Goal: Transaction & Acquisition: Purchase product/service

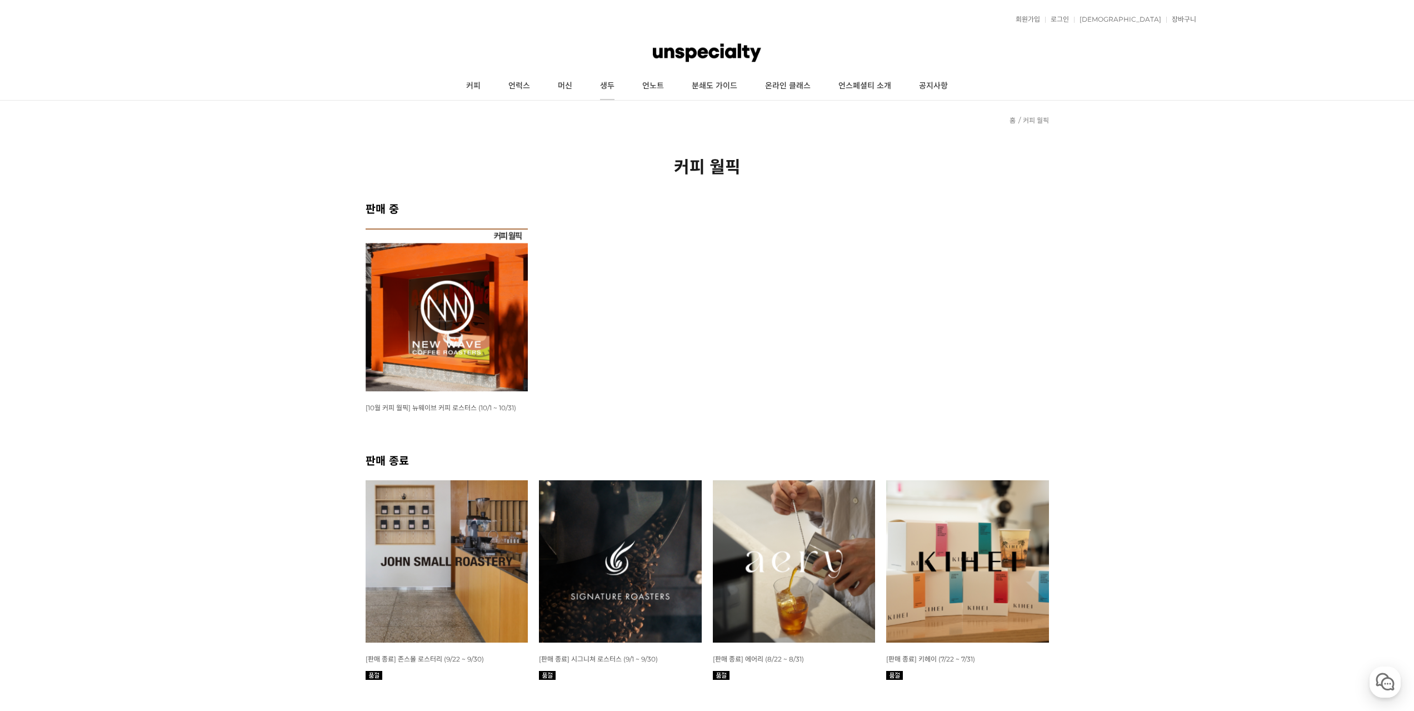
click at [606, 85] on link "생두" at bounding box center [607, 86] width 42 height 28
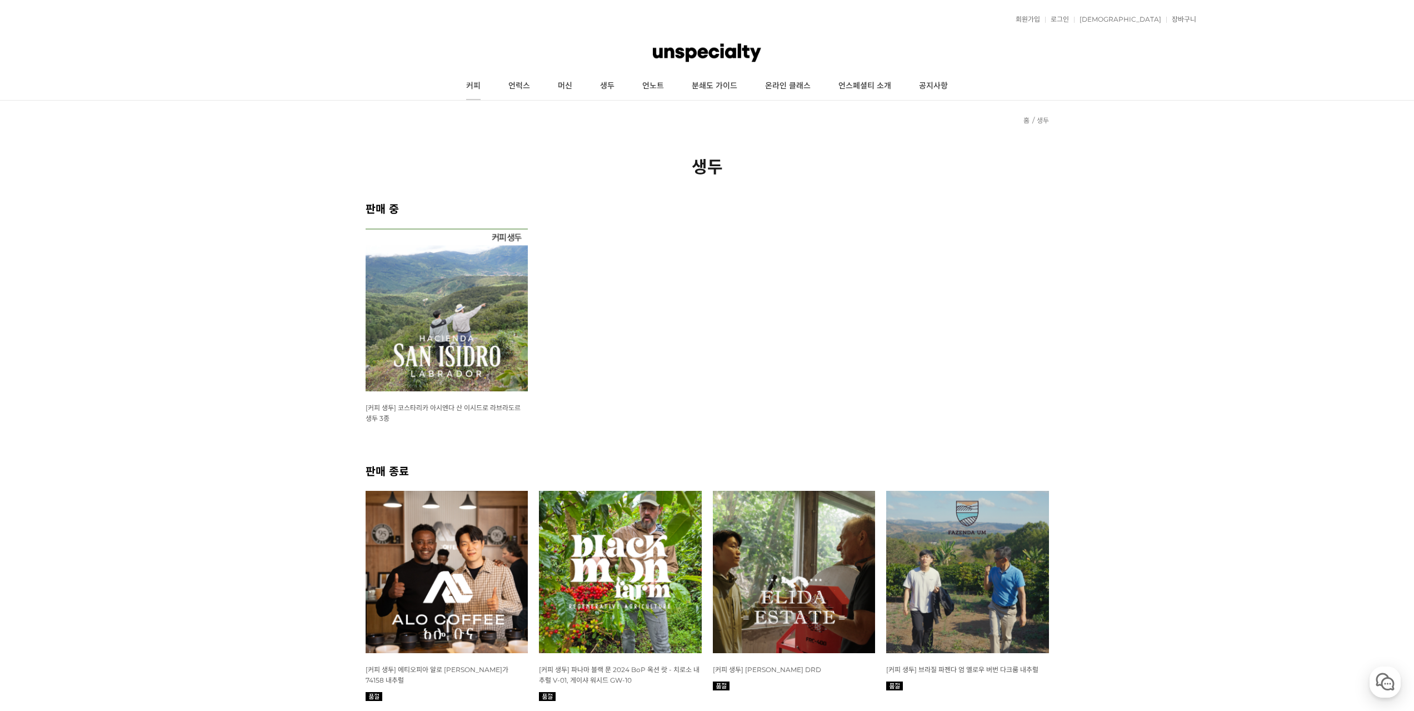
click at [484, 84] on link "커피" at bounding box center [473, 86] width 42 height 28
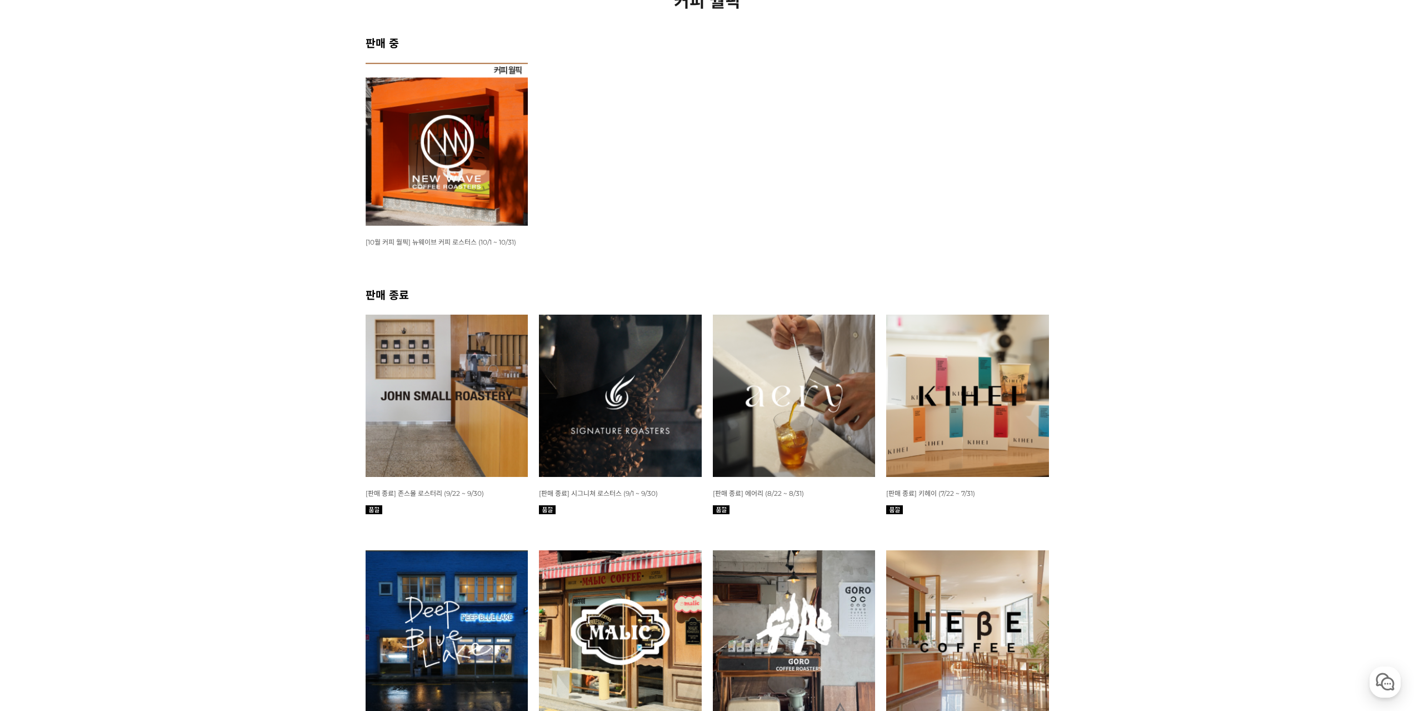
scroll to position [167, 0]
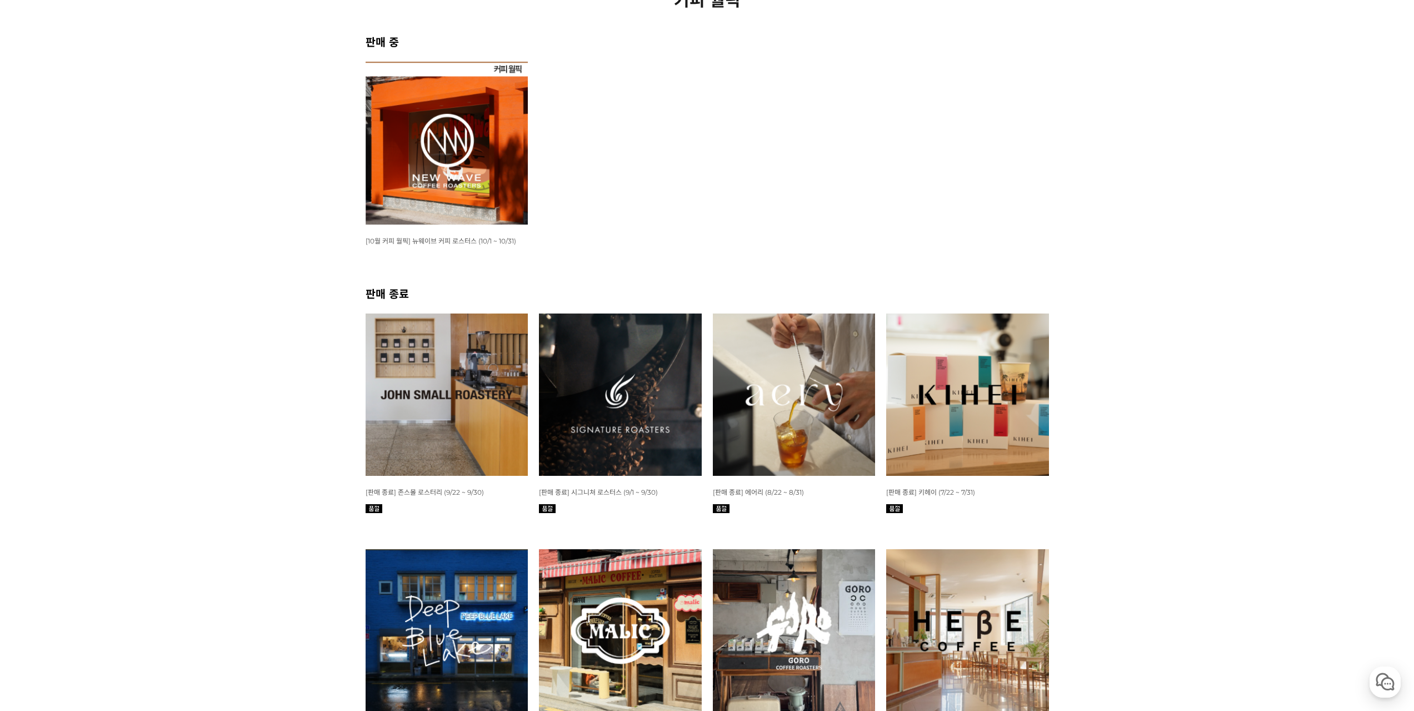
drag, startPoint x: 214, startPoint y: 612, endPoint x: 240, endPoint y: 571, distance: 48.4
click at [218, 597] on div "뒤로가기 현재 위치 홈 커피 월픽 커피 월픽 판매 중 WISH ADD OPTION 상품명 : [10월 커피 월픽] 뉴웨이브 커피 로스터스 (1…" at bounding box center [707, 587] width 1414 height 1307
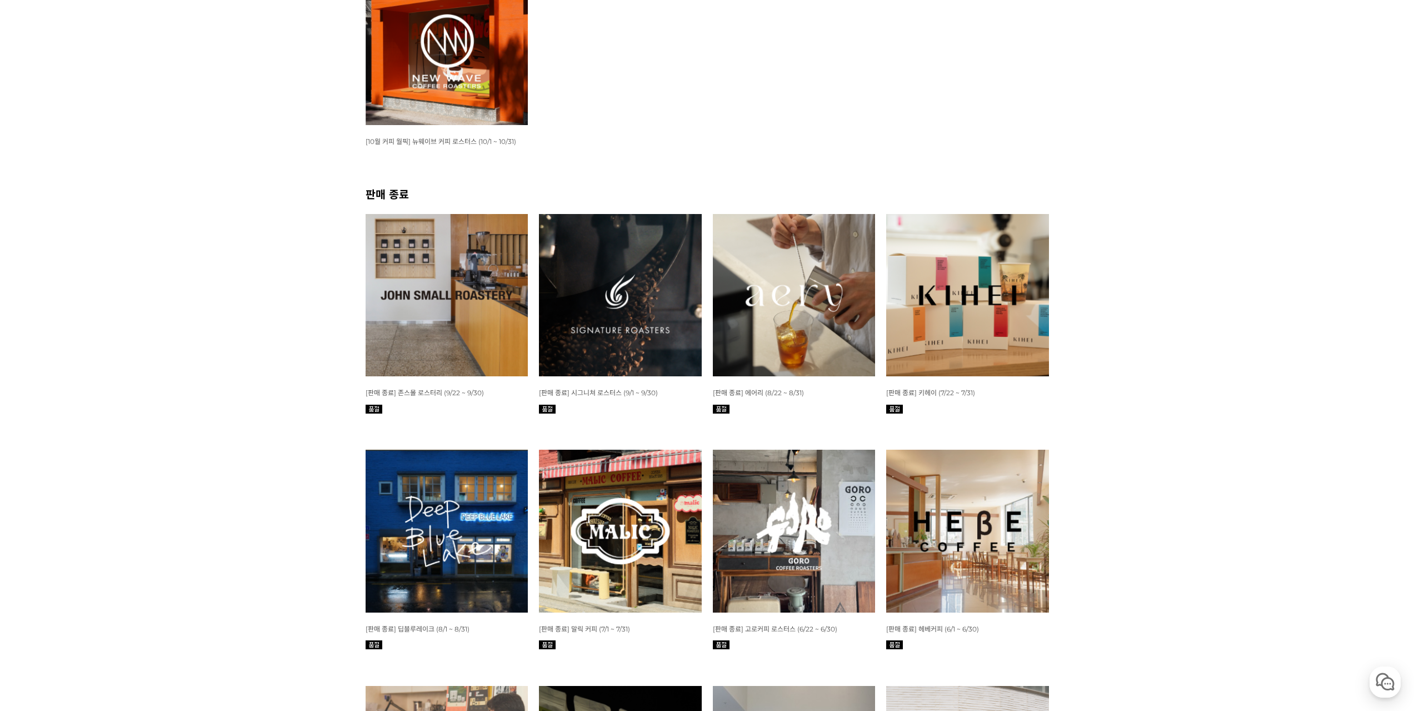
scroll to position [278, 0]
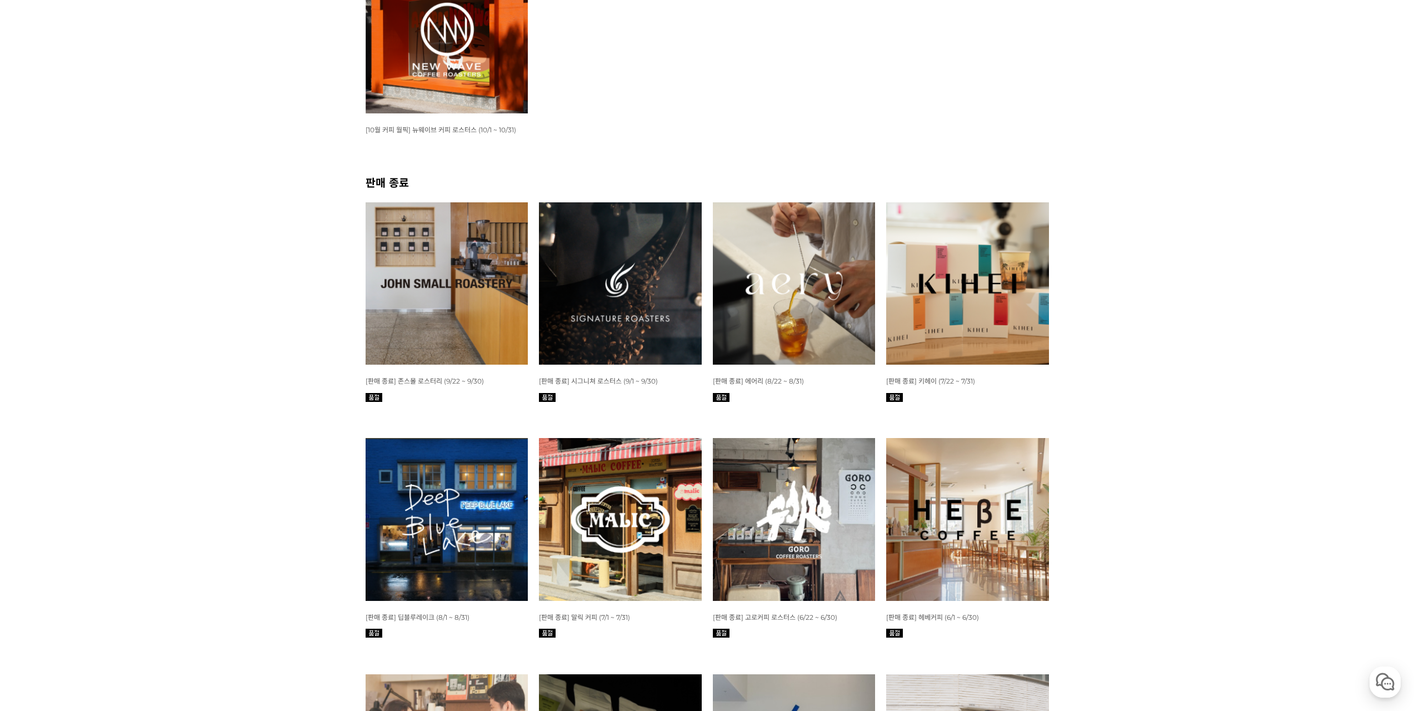
click at [1019, 505] on img at bounding box center [967, 519] width 163 height 163
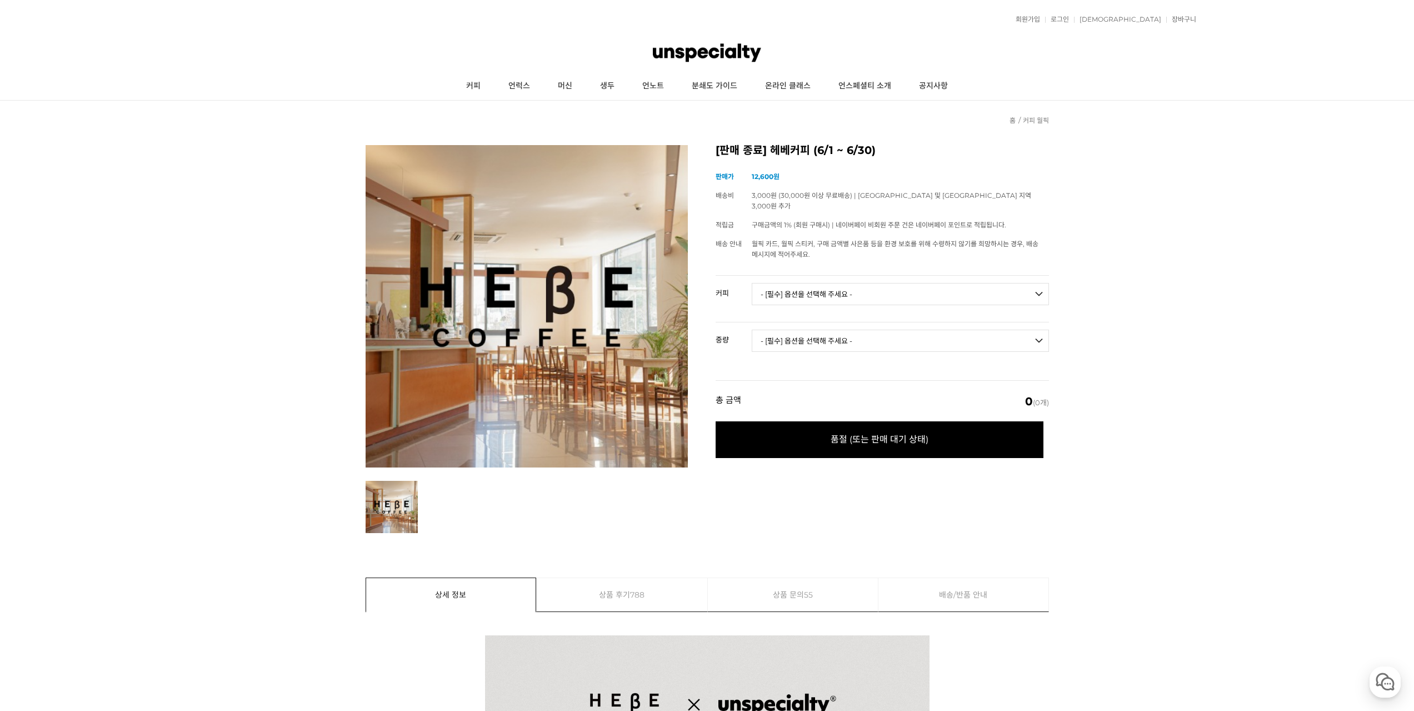
drag, startPoint x: 1145, startPoint y: 303, endPoint x: 1121, endPoint y: 289, distance: 27.8
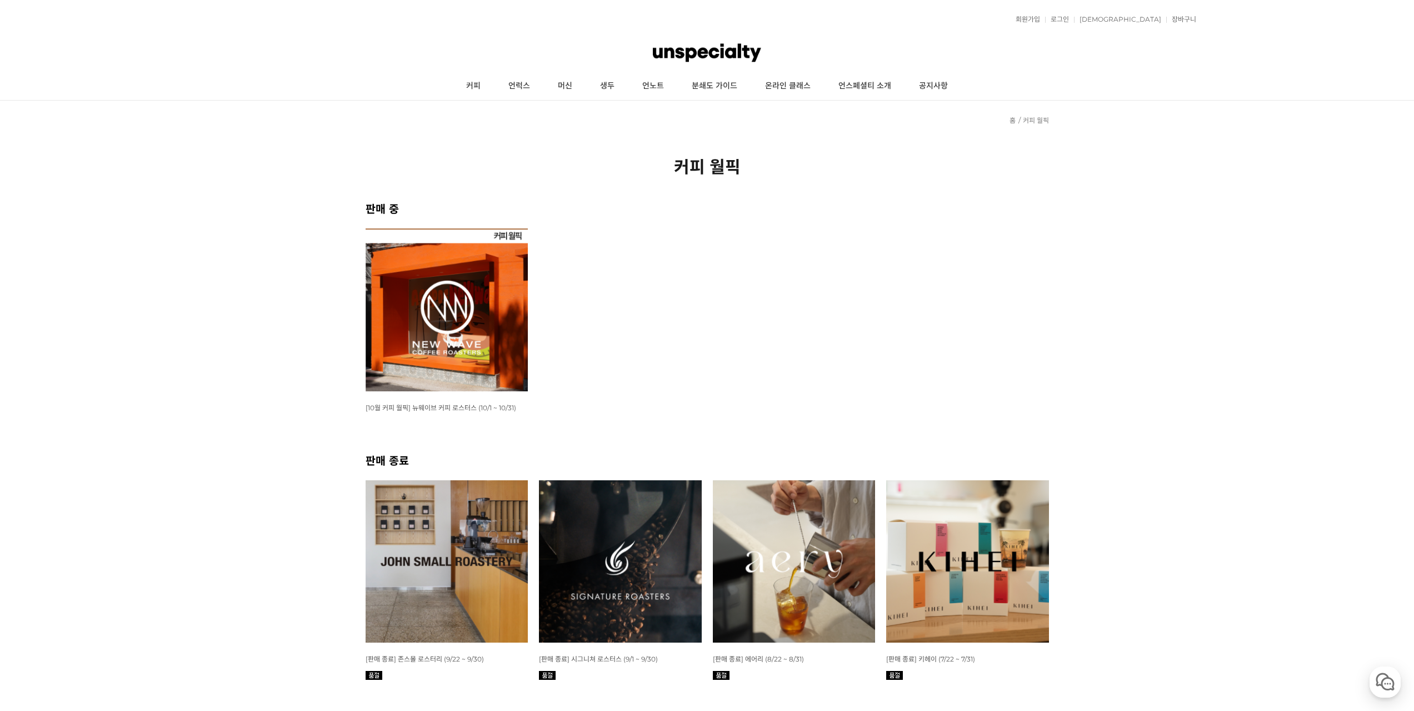
click at [493, 323] on img at bounding box center [447, 309] width 163 height 163
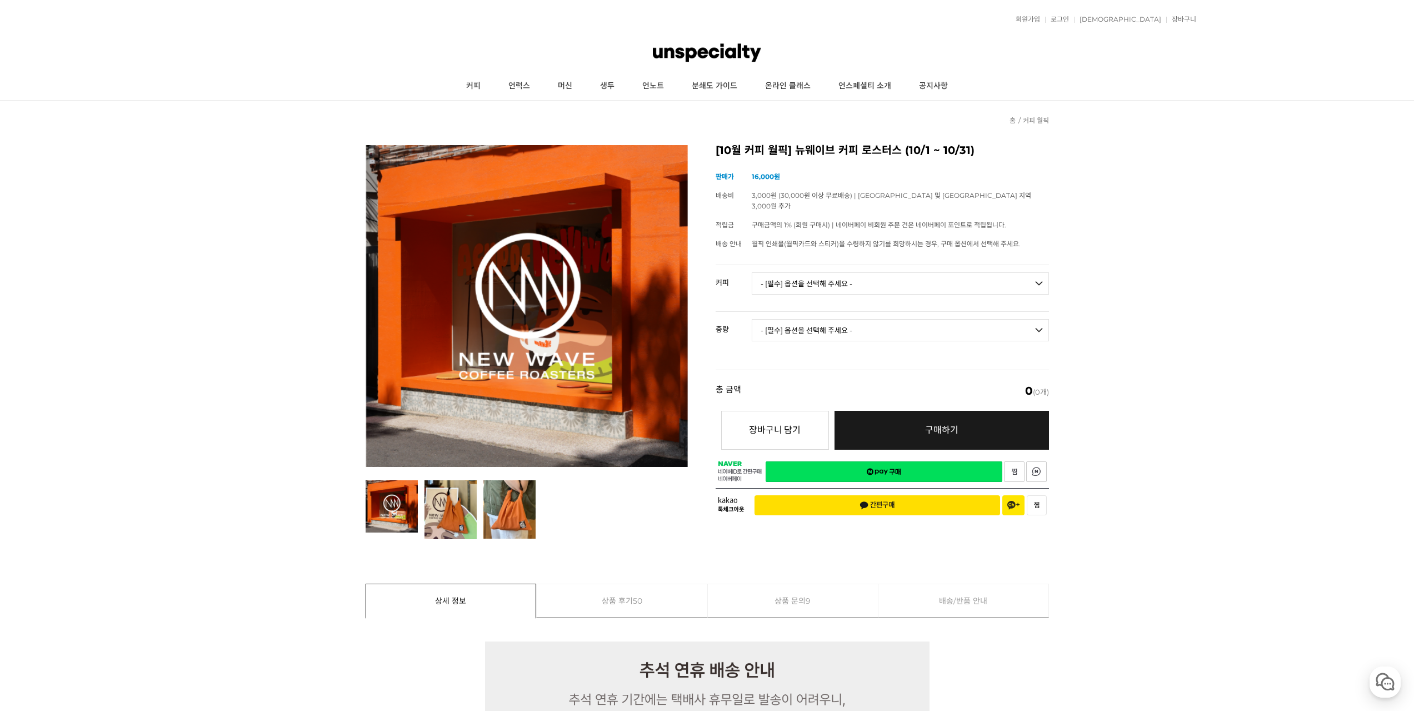
click at [1022, 279] on select "- [필수] 옵션을 선택해 주세요 - ------------------- 언스페셜티 분쇄도 가이드 종이 받기 (주문 1건당 최대 1개 제공) …" at bounding box center [900, 283] width 297 height 22
drag, startPoint x: 1184, startPoint y: 309, endPoint x: 1172, endPoint y: 312, distance: 13.2
drag, startPoint x: 942, startPoint y: 319, endPoint x: 936, endPoint y: 322, distance: 6.5
click at [942, 319] on select "- [필수] 옵션을 선택해 주세요 - -------------------" at bounding box center [900, 330] width 297 height 22
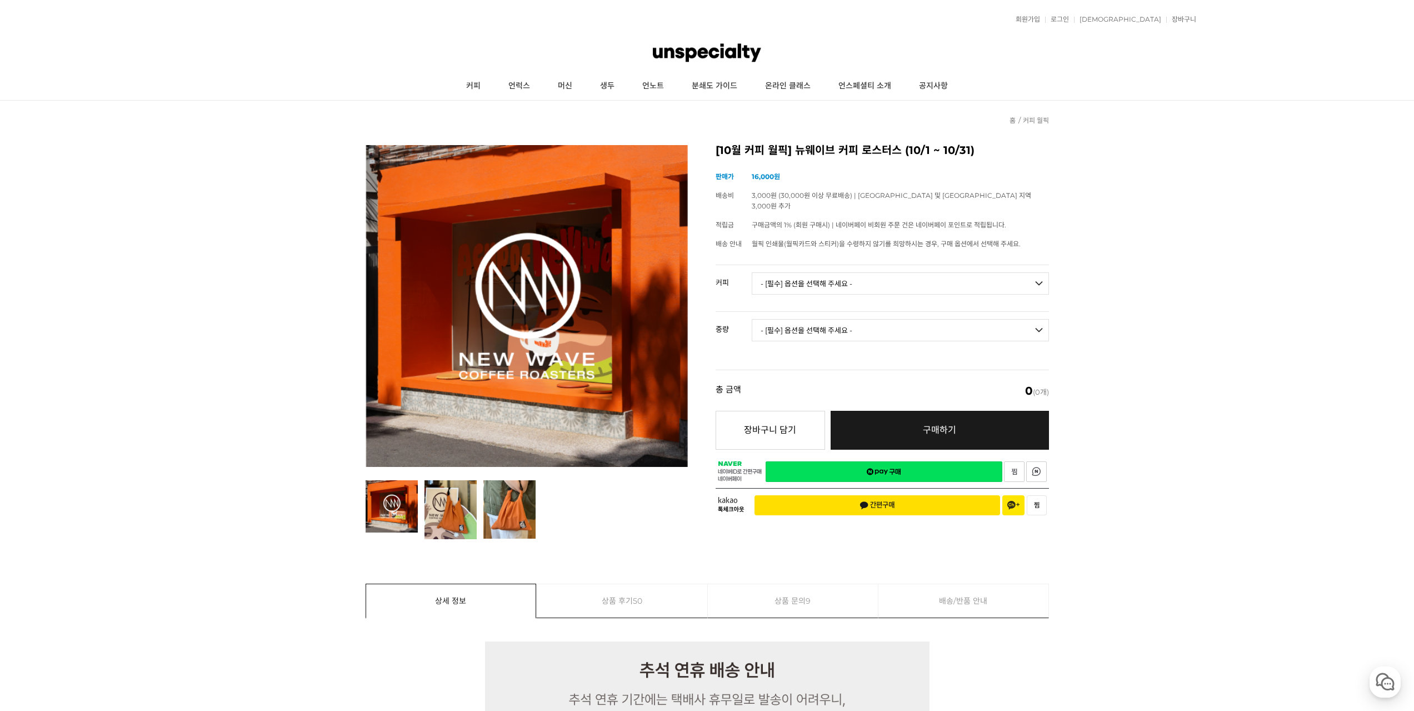
click at [895, 272] on select "- [필수] 옵션을 선택해 주세요 - ------------------- 언스페셜티 분쇄도 가이드 종이 받기 (주문 1건당 최대 1개 제공) …" at bounding box center [900, 283] width 297 height 22
click at [752, 272] on select "- [필수] 옵션을 선택해 주세요 - ------------------- 언스페셜티 분쇄도 가이드 종이 받기 (주문 1건당 최대 1개 제공) …" at bounding box center [900, 283] width 297 height 22
click at [939, 273] on select "- [필수] 옵션을 선택해 주세요 - ------------------- 언스페셜티 분쇄도 가이드 종이 받기 (주문 1건당 최대 1개 제공) …" at bounding box center [900, 283] width 297 height 22
select select "#6 온두라스 산타 루시아 파라이네마 풀리 워시드"
click at [752, 272] on select "- [필수] 옵션을 선택해 주세요 - ------------------- 언스페셜티 분쇄도 가이드 종이 받기 (주문 1건당 최대 1개 제공) …" at bounding box center [900, 283] width 297 height 22
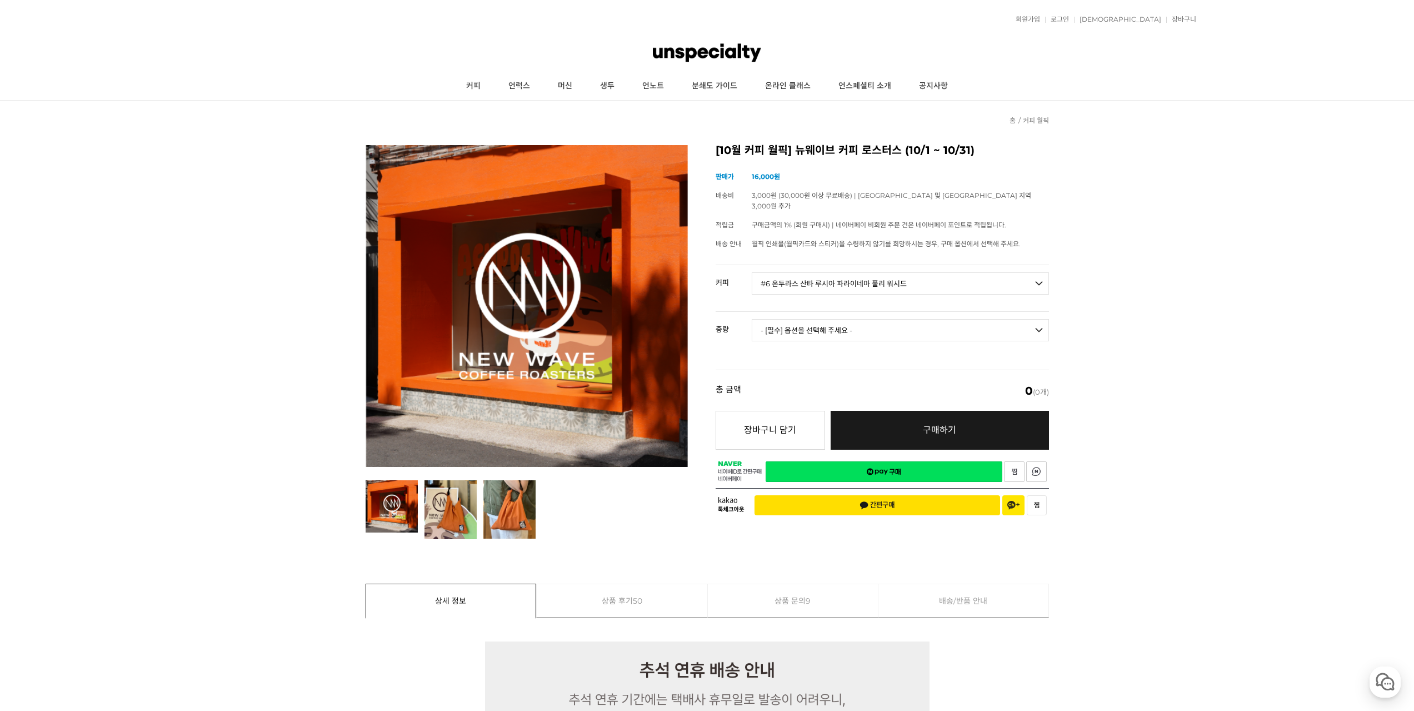
click at [868, 327] on select "- [필수] 옵션을 선택해 주세요 - ------------------- 200g" at bounding box center [900, 330] width 297 height 22
drag, startPoint x: 946, startPoint y: 317, endPoint x: 935, endPoint y: 323, distance: 11.9
click at [946, 319] on select "- [필수] 옵션을 선택해 주세요 - ------------------- 200g" at bounding box center [900, 330] width 297 height 22
select select "200g"
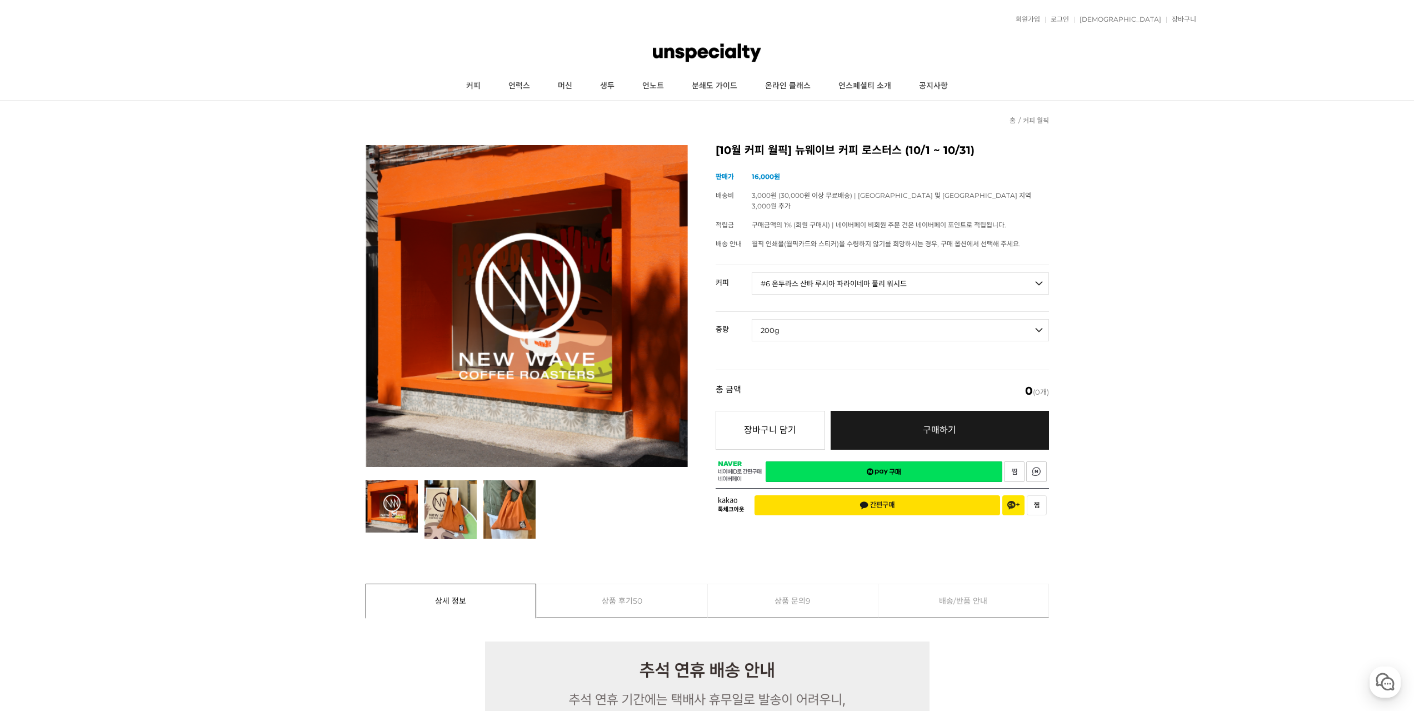
click at [752, 319] on select "- [필수] 옵션을 선택해 주세요 - ------------------- 200g" at bounding box center [900, 330] width 297 height 22
select select "*"
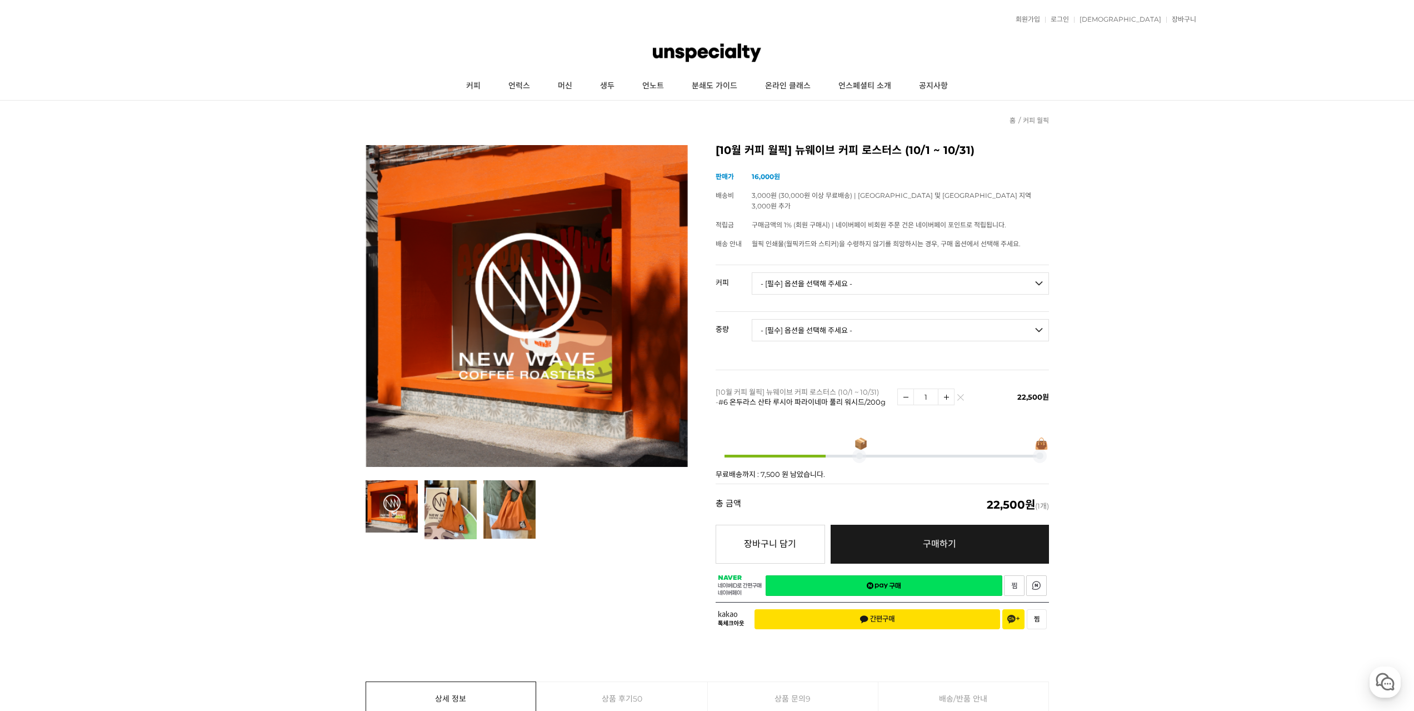
click at [907, 278] on select "- [필수] 옵션을 선택해 주세요 - ------------------- 언스페셜티 분쇄도 가이드 종이 받기 (주문 1건당 최대 1개 제공) …" at bounding box center [900, 283] width 297 height 22
click at [960, 397] on img at bounding box center [960, 400] width 6 height 6
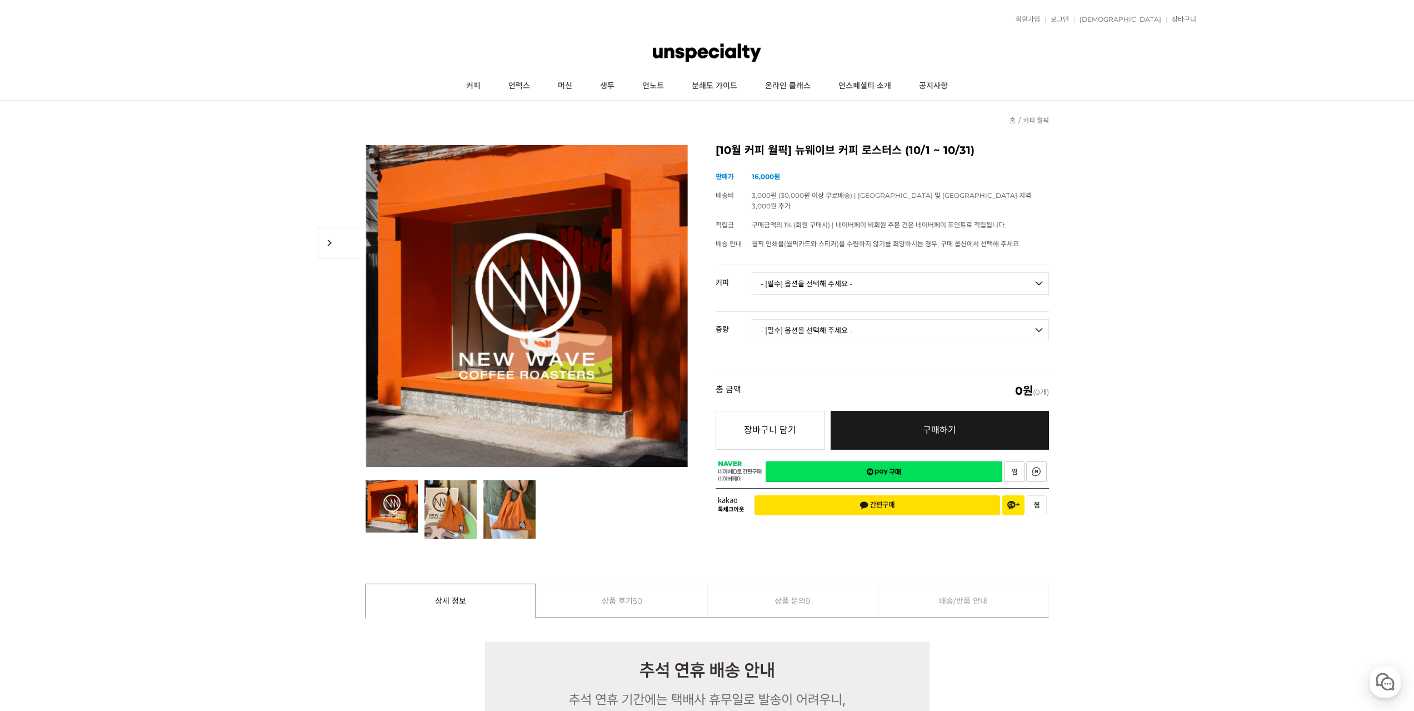
click at [659, 597] on link "상품 후기 50" at bounding box center [622, 600] width 171 height 33
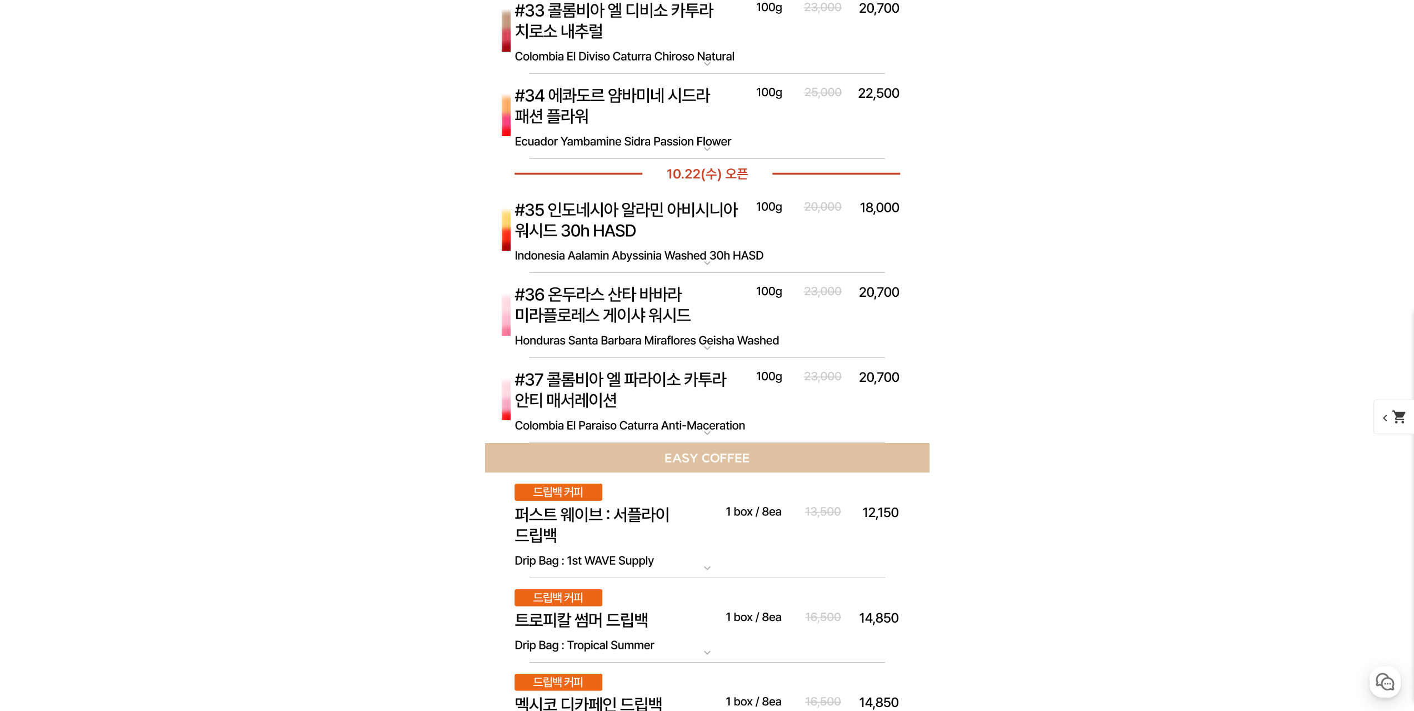
scroll to position [6957, 0]
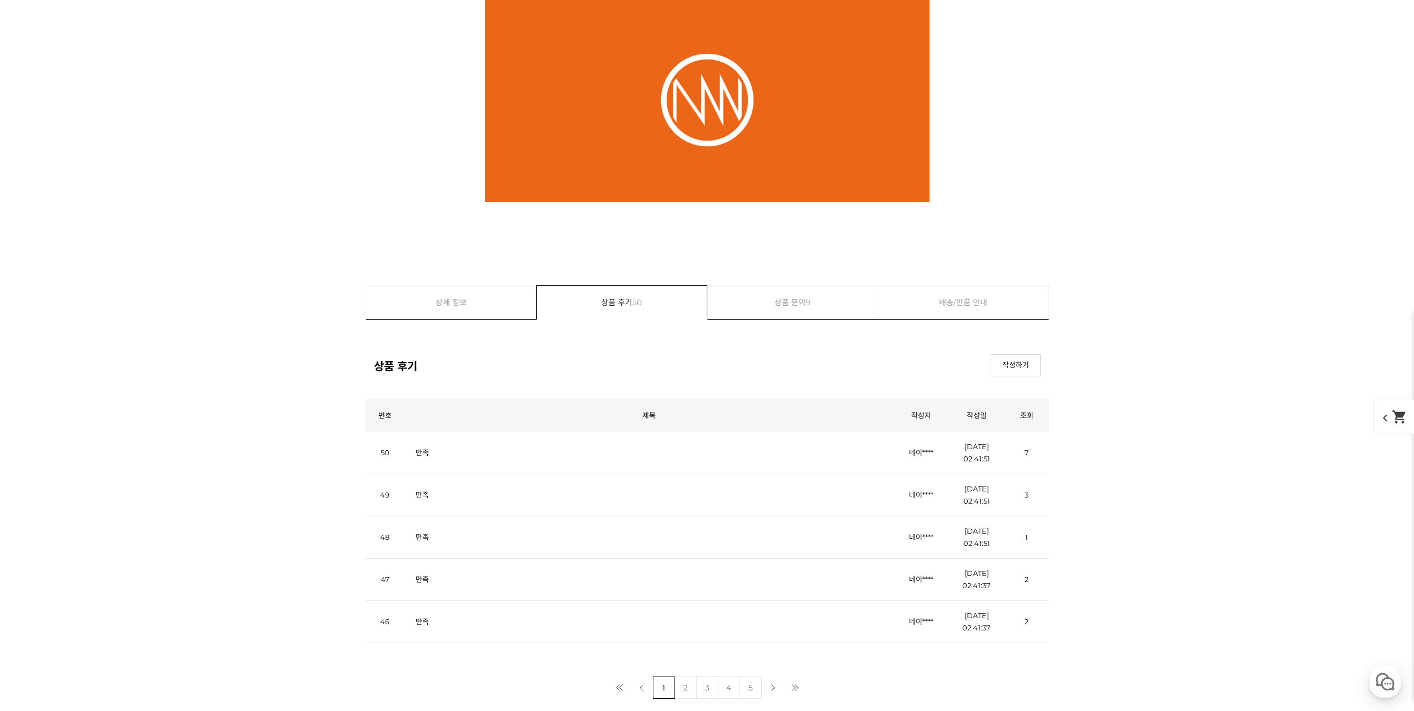
click at [773, 311] on link "상품 문의 9" at bounding box center [793, 302] width 171 height 33
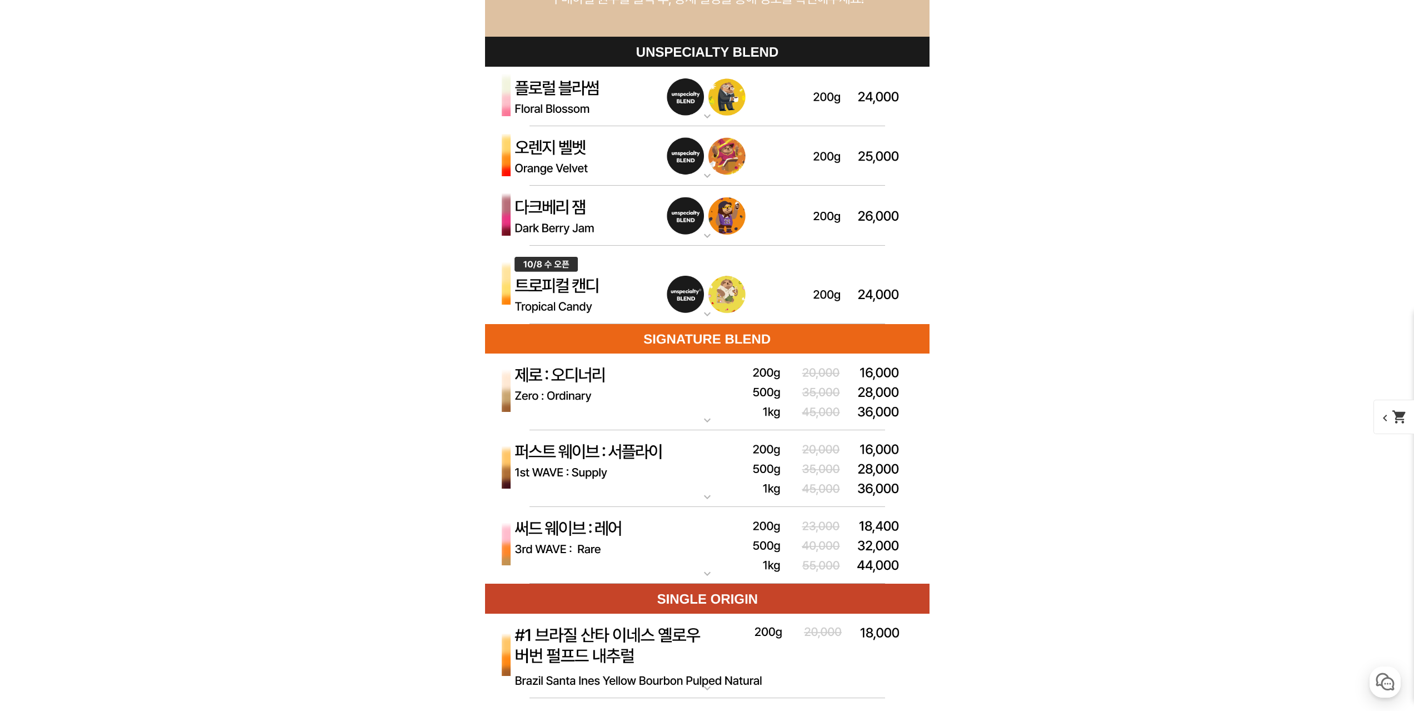
scroll to position [2990, 0]
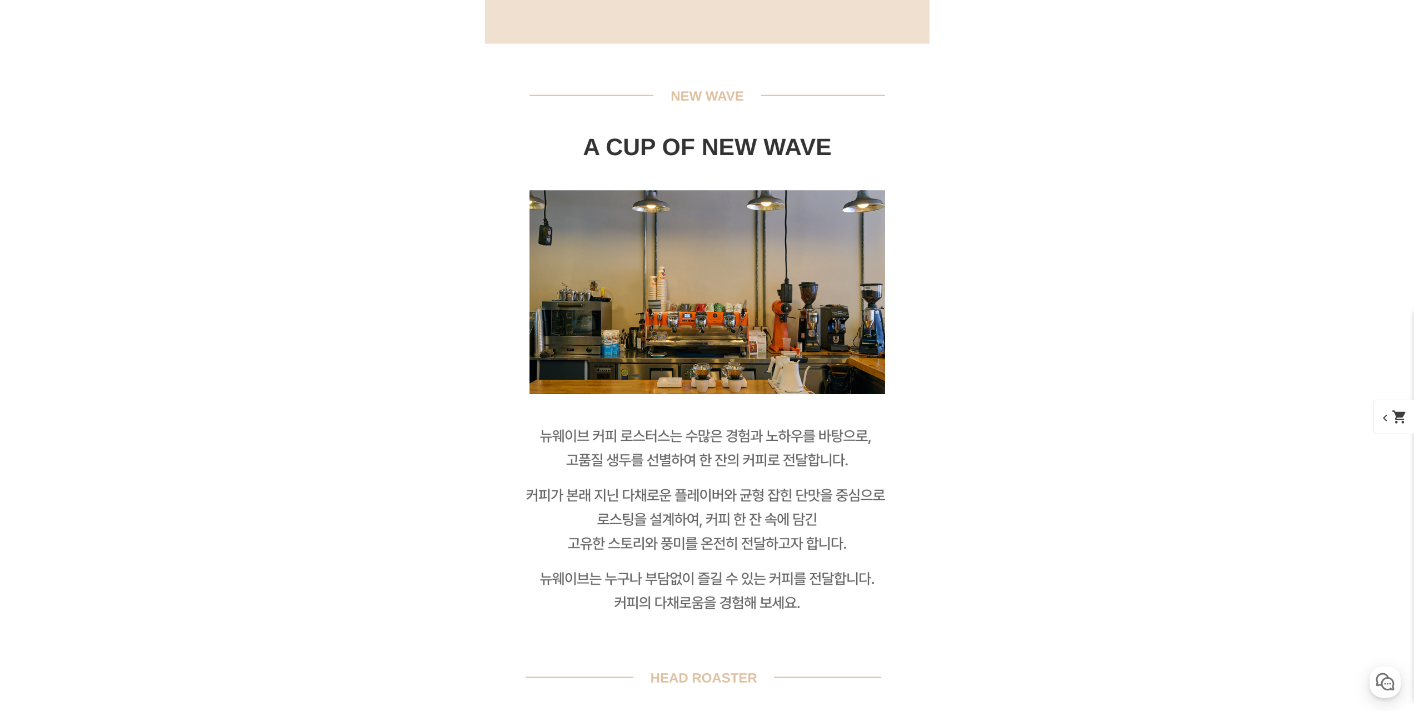
scroll to position [1490, 0]
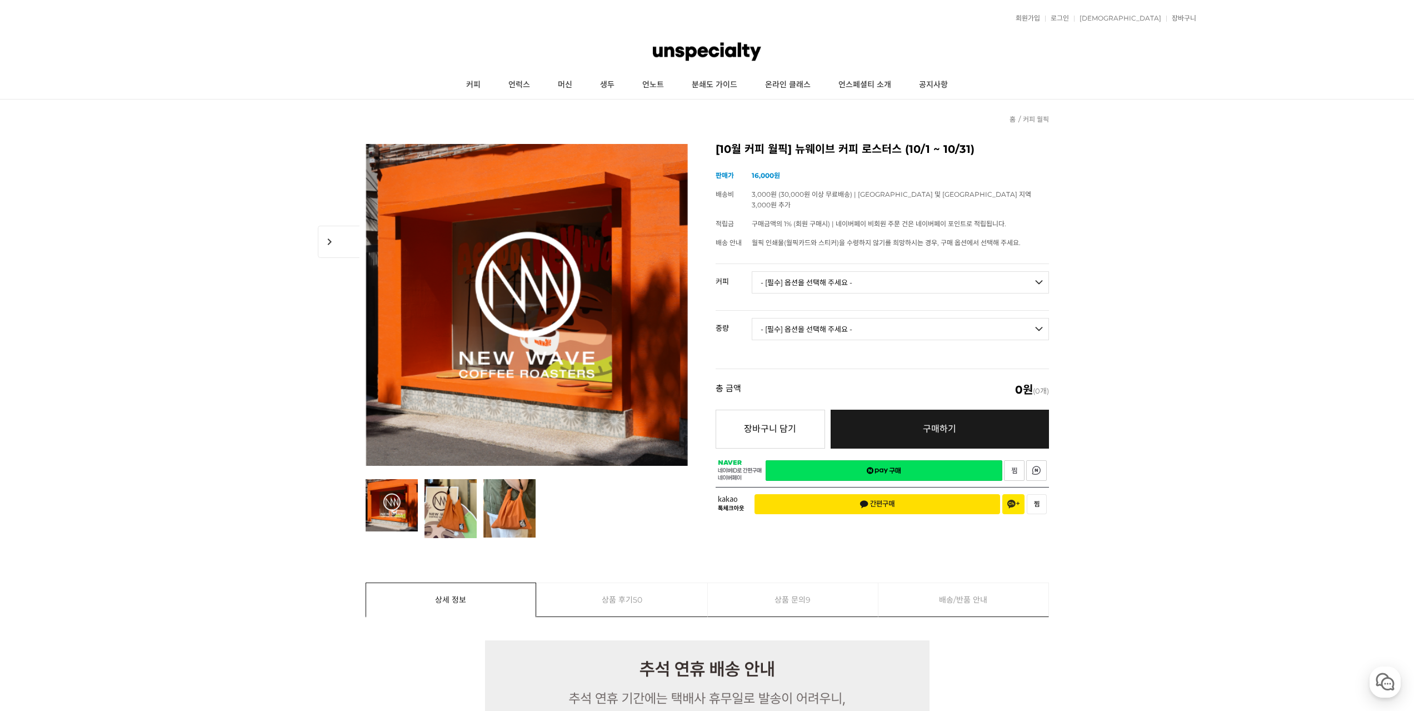
scroll to position [0, 0]
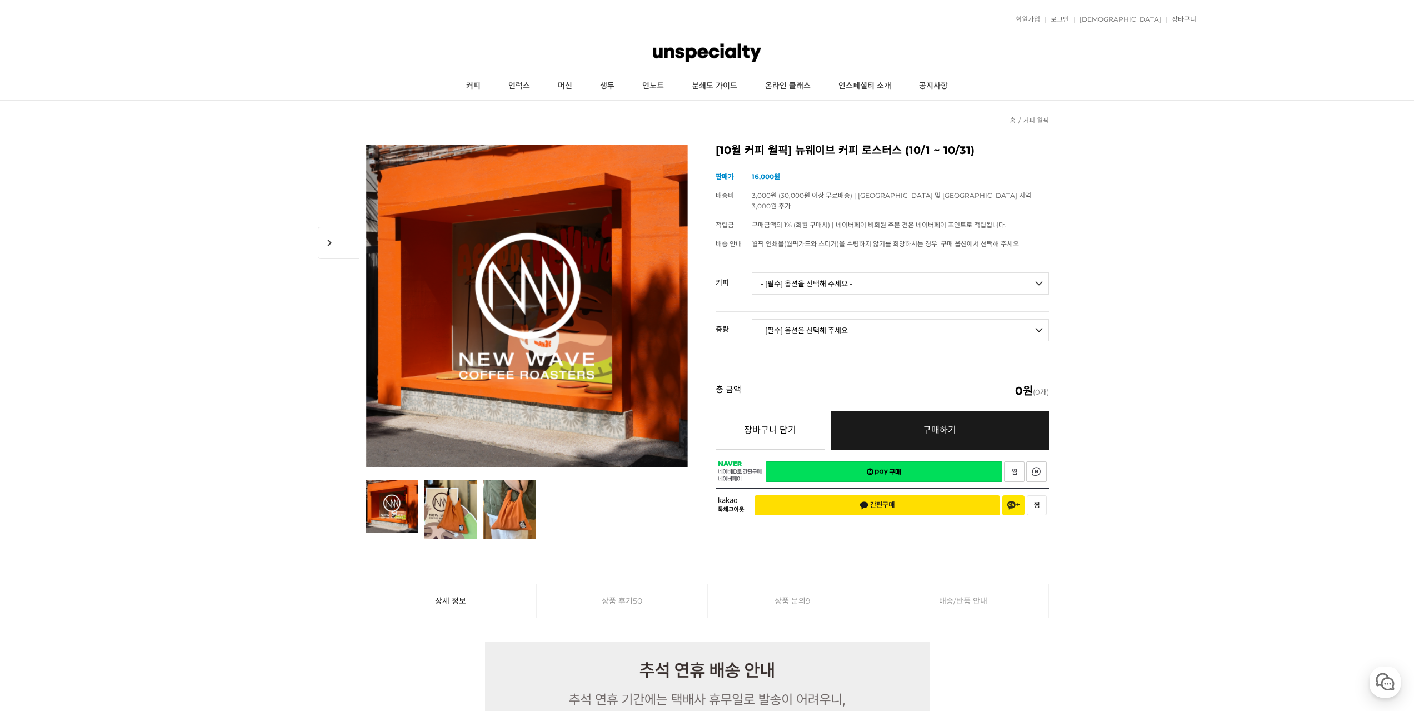
click at [778, 599] on link "상품 문의 9" at bounding box center [793, 600] width 171 height 33
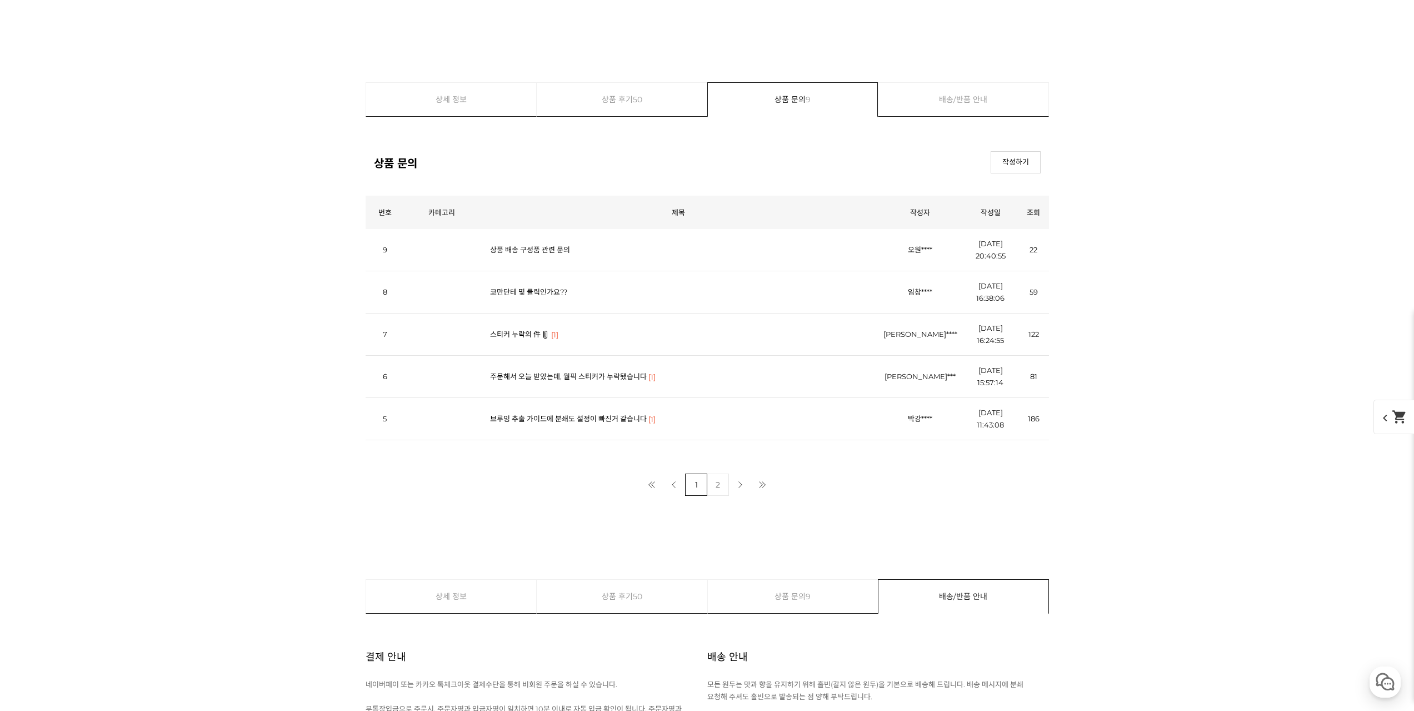
drag, startPoint x: 145, startPoint y: 172, endPoint x: 182, endPoint y: 153, distance: 41.5
